Goal: Navigation & Orientation: Find specific page/section

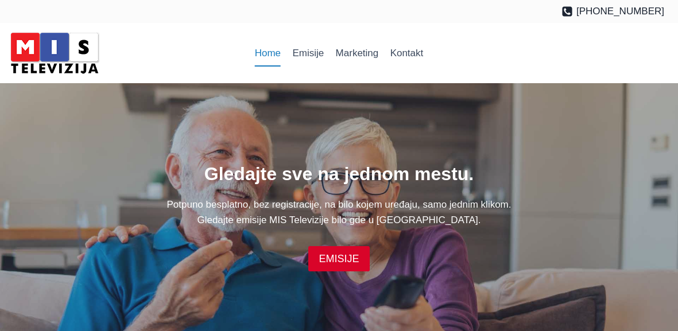
click at [269, 53] on link "Home" at bounding box center [268, 54] width 38 height 28
click at [309, 59] on link "Emisije" at bounding box center [308, 54] width 43 height 28
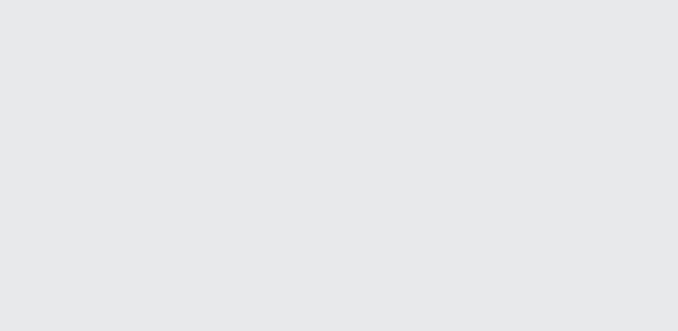
scroll to position [162, 0]
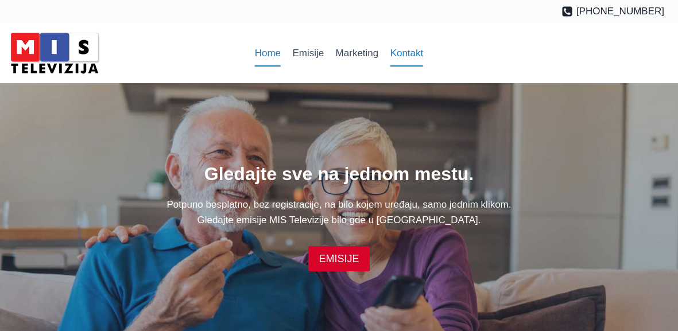
click at [412, 60] on link "Kontakt" at bounding box center [406, 54] width 45 height 28
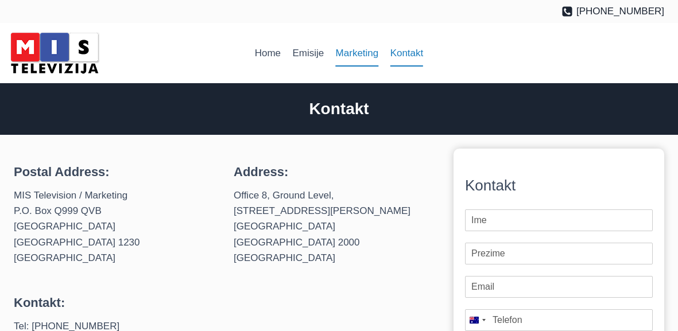
click at [363, 57] on link "Marketing" at bounding box center [357, 54] width 55 height 28
